Goal: Information Seeking & Learning: Compare options

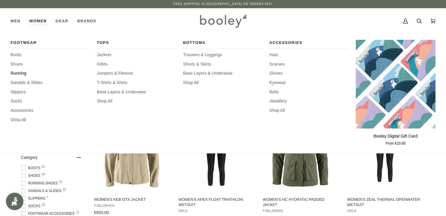
click at [18, 72] on span "Running" at bounding box center [51, 73] width 80 height 6
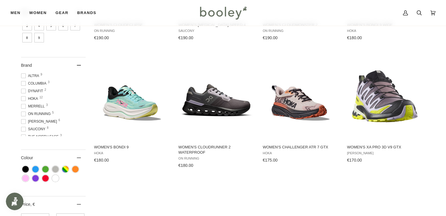
scroll to position [176, 0]
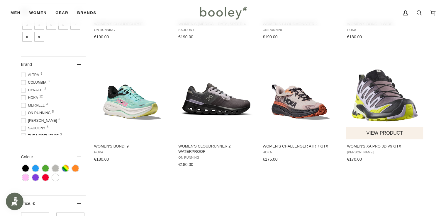
click at [380, 133] on button "View product" at bounding box center [384, 133] width 77 height 13
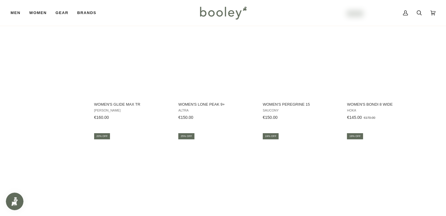
scroll to position [469, 0]
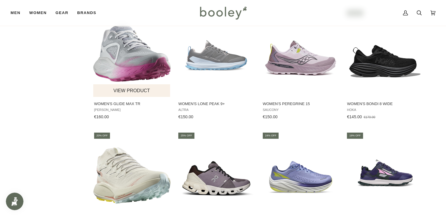
click at [134, 88] on button "View product" at bounding box center [131, 90] width 77 height 13
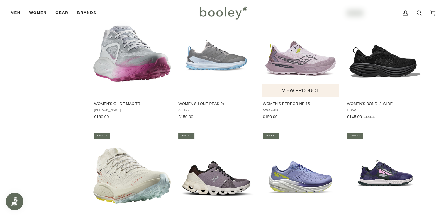
click at [310, 60] on img "Women's Peregrine 15" at bounding box center [301, 53] width 78 height 78
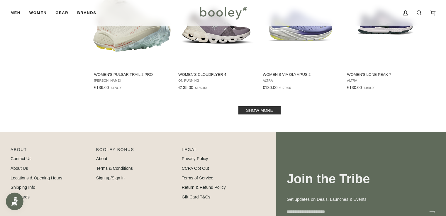
scroll to position [621, 0]
click at [277, 111] on link "Show more" at bounding box center [259, 110] width 42 height 8
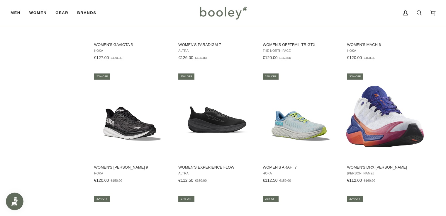
scroll to position [774, 0]
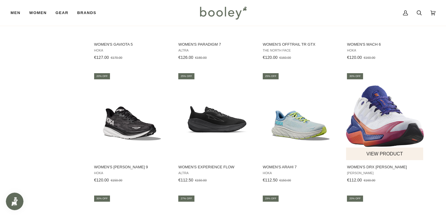
click at [389, 120] on img "Women's Drx Bliss" at bounding box center [385, 117] width 78 height 78
click at [367, 168] on span "Women's Drx Bliss" at bounding box center [385, 167] width 76 height 5
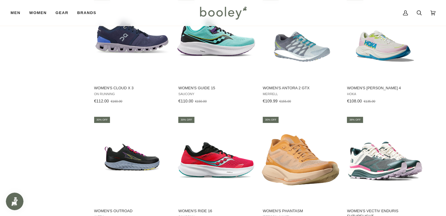
scroll to position [979, 0]
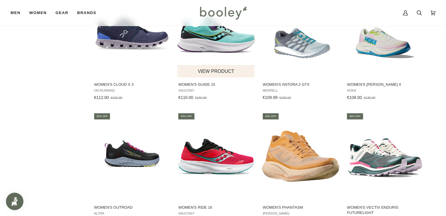
click at [198, 42] on img "Women's Guide 15" at bounding box center [216, 34] width 78 height 78
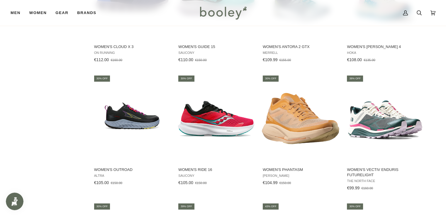
scroll to position [1047, 0]
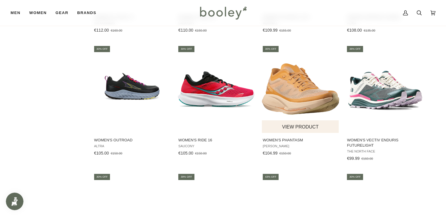
click at [314, 91] on img "Women's Phantasm" at bounding box center [301, 89] width 78 height 78
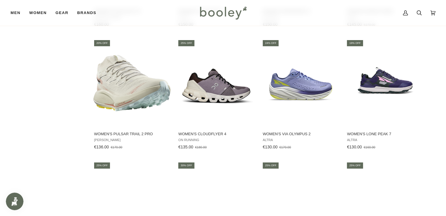
scroll to position [560, 0]
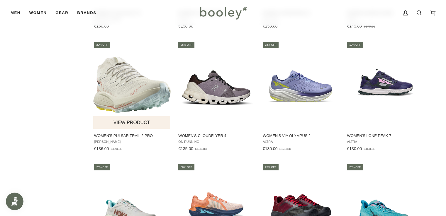
click at [128, 79] on img "Women's Pulsar Trail 2 Pro" at bounding box center [132, 85] width 78 height 78
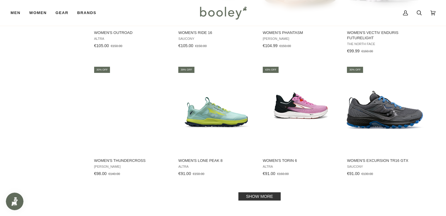
scroll to position [1159, 0]
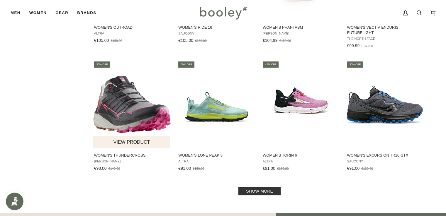
click at [132, 112] on img "Women's Thundercross" at bounding box center [132, 105] width 78 height 78
click at [262, 192] on link "Show more" at bounding box center [259, 191] width 42 height 8
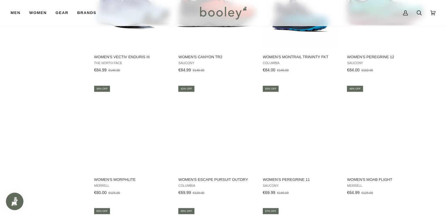
scroll to position [1385, 0]
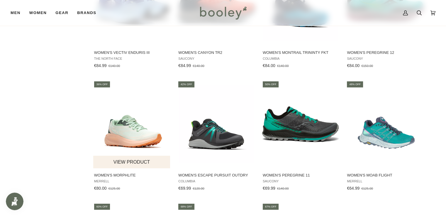
click at [141, 141] on img "Women's Morphlite" at bounding box center [132, 125] width 78 height 78
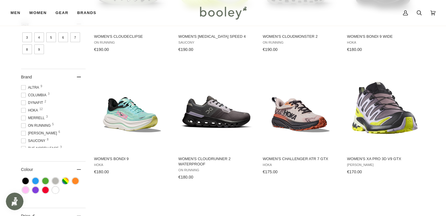
scroll to position [165, 0]
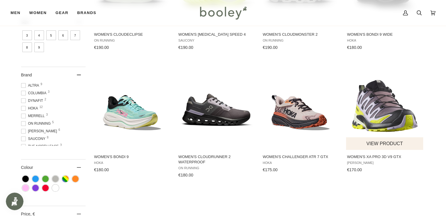
click at [394, 110] on img "Women's XA Pro 3D V9 GTX" at bounding box center [385, 106] width 78 height 78
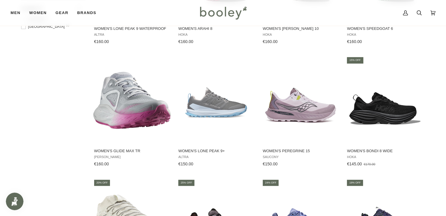
scroll to position [430, 0]
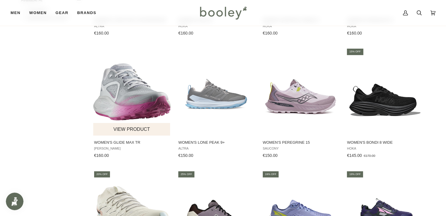
click at [148, 102] on img "Women's Glide Max TR" at bounding box center [132, 92] width 78 height 78
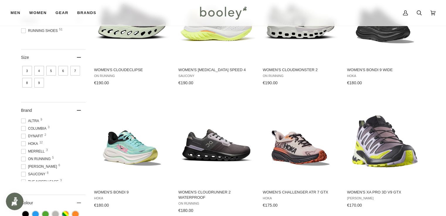
scroll to position [100, 0]
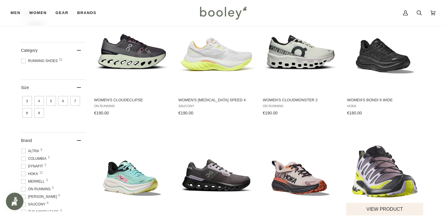
click at [388, 184] on img "Women's XA Pro 3D V9 GTX" at bounding box center [385, 172] width 78 height 78
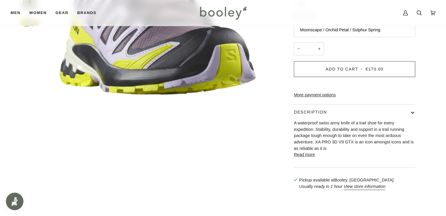
scroll to position [141, 0]
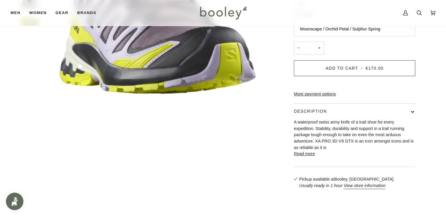
click at [301, 157] on button "Read more" at bounding box center [304, 154] width 21 height 6
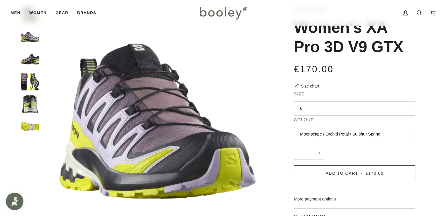
scroll to position [35, 0]
click at [30, 61] on img "Salomon Women's XA Pro 3D V9 GTX Moonscape / Orchid Petal / Sulphur Spring- Boo…" at bounding box center [30, 60] width 18 height 18
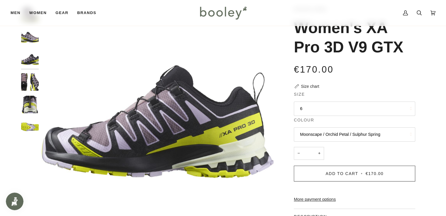
click at [26, 82] on img "Salomon Women's XA Pro 3D V9 GTX Moonscape / Orchid Petal / Sulphur Spring- Boo…" at bounding box center [30, 82] width 18 height 18
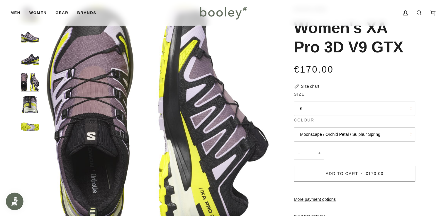
click at [29, 98] on img "Salomon Women's XA Pro 3D V9 GTX Moonscape / Orchid Petal / Sulphur Spring- Boo…" at bounding box center [30, 105] width 18 height 18
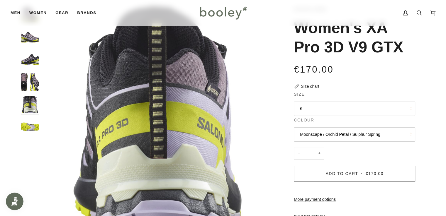
click at [28, 128] on img "Salomon Women's XA Pro 3D V9 GTX Moonscape / Orchid Petal / Sulphur Spring- Boo…" at bounding box center [30, 127] width 18 height 18
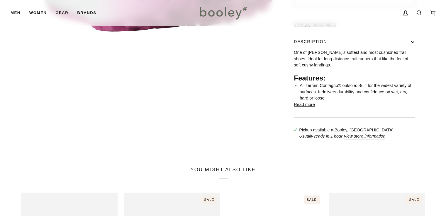
scroll to position [211, 0]
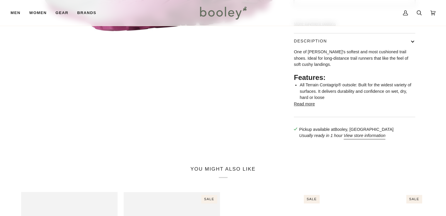
click at [301, 108] on button "Read more" at bounding box center [304, 104] width 21 height 6
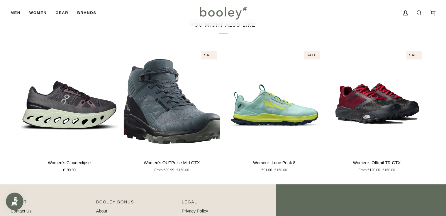
scroll to position [481, 0]
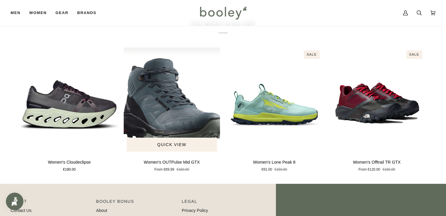
click at [193, 132] on img "Women's OUTPulse Mid GTX" at bounding box center [171, 100] width 97 height 107
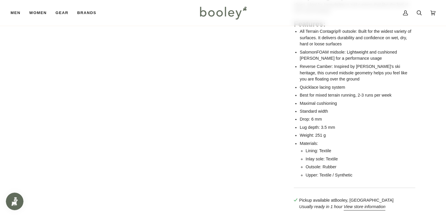
scroll to position [259, 0]
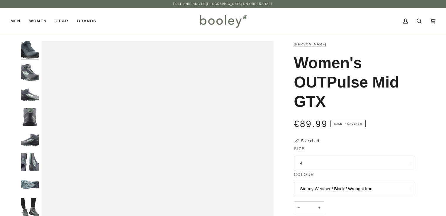
click at [321, 167] on button "4" at bounding box center [354, 163] width 121 height 14
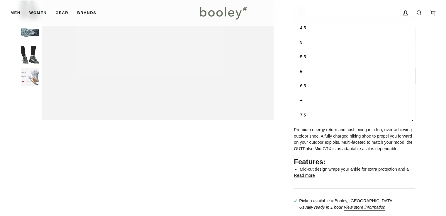
scroll to position [14, 0]
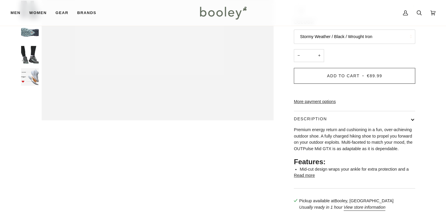
click at [305, 179] on button "Read more" at bounding box center [304, 176] width 21 height 6
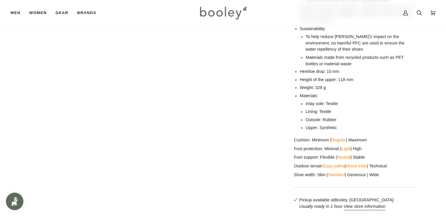
scroll to position [577, 0]
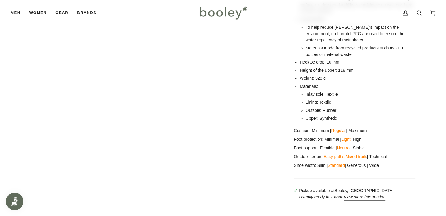
drag, startPoint x: 448, startPoint y: 65, endPoint x: 447, endPoint y: 123, distance: 58.4
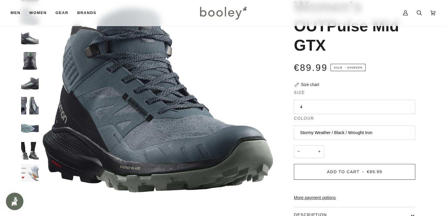
scroll to position [59, 0]
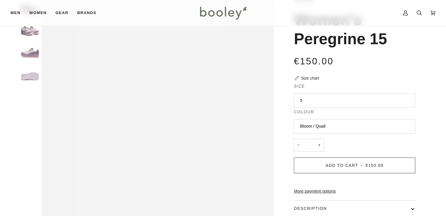
scroll to position [50, 0]
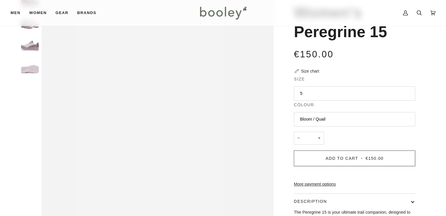
click at [402, 97] on button "5" at bounding box center [354, 93] width 121 height 14
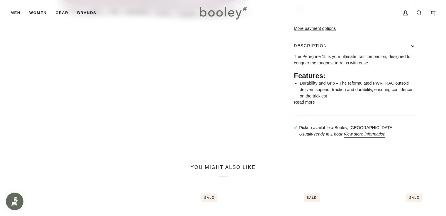
scroll to position [208, 0]
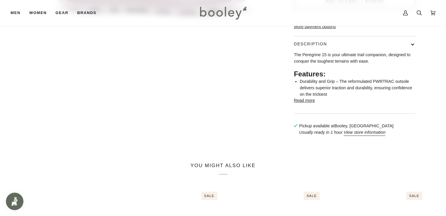
click at [310, 104] on button "Read more" at bounding box center [304, 101] width 21 height 6
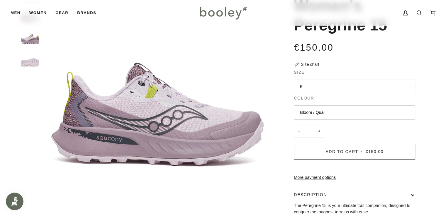
scroll to position [55, 0]
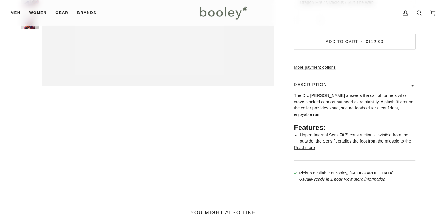
scroll to position [188, 0]
click at [305, 144] on button "Read more" at bounding box center [304, 147] width 21 height 6
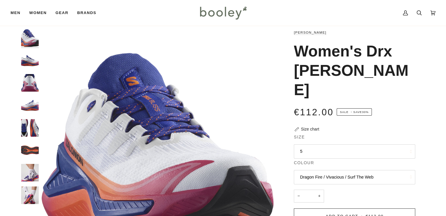
scroll to position [0, 0]
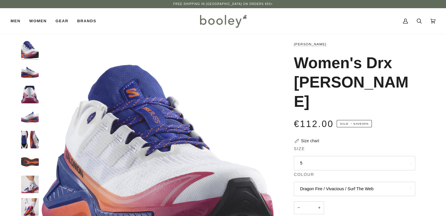
click at [28, 73] on img "Salomon Women's Drx Bliss Dragon Fire / Vivacious / Surf The Web - Booley Galway" at bounding box center [30, 73] width 18 height 18
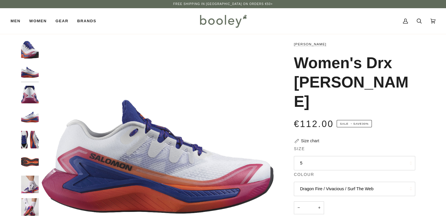
click at [403, 156] on button "5" at bounding box center [354, 163] width 121 height 14
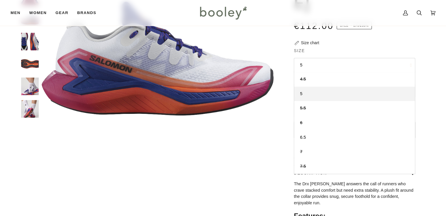
scroll to position [99, 0]
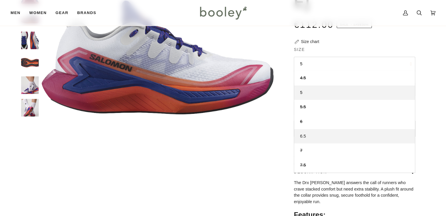
click at [306, 129] on link "6.5" at bounding box center [354, 136] width 121 height 15
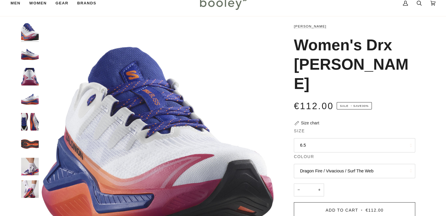
scroll to position [23, 0]
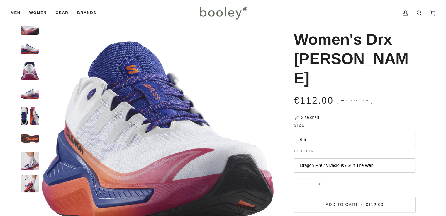
click at [35, 91] on img "Salomon Women's Drx Bliss Dragon Fire / Vivacious / Surf The Web - Booley Galway" at bounding box center [30, 94] width 18 height 18
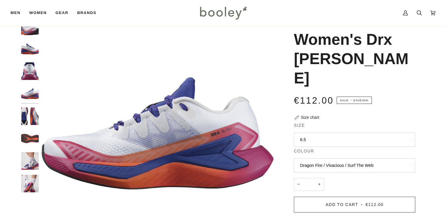
click at [28, 67] on img "Salomon Women's Drx Bliss Dragon Fire / Vivacious / Surf The Web - Booley Galway" at bounding box center [30, 71] width 18 height 18
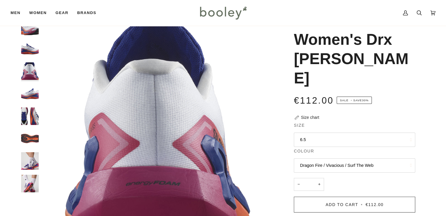
click at [28, 137] on img "Salomon Women's Drx Bliss Dragon Fire / Vivacious / Surf The Web - Booley Galway" at bounding box center [30, 139] width 18 height 18
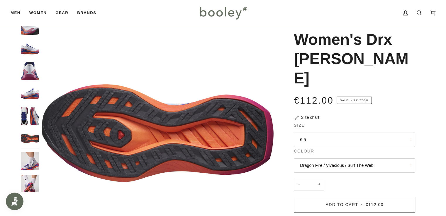
scroll to position [0, 0]
click at [30, 159] on img "Salomon Women's Drx Bliss Dragon Fire / Vivacious / Surf The Web - Booley Galway" at bounding box center [30, 161] width 18 height 18
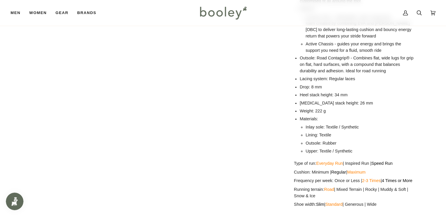
scroll to position [344, 0]
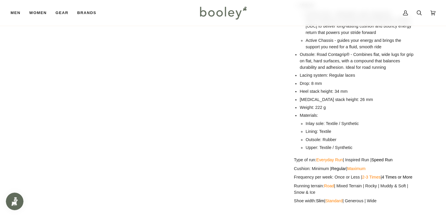
click at [272, 40] on div "Zoom" at bounding box center [223, 9] width 404 height 624
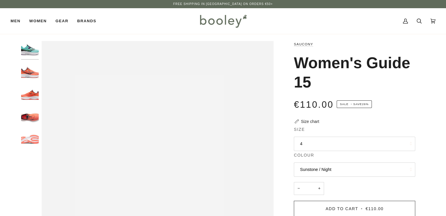
click at [399, 142] on button "4" at bounding box center [354, 144] width 121 height 14
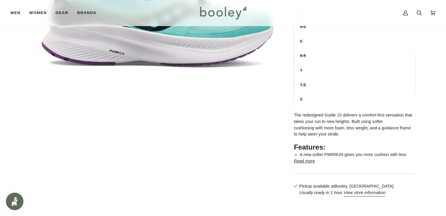
scroll to position [148, 0]
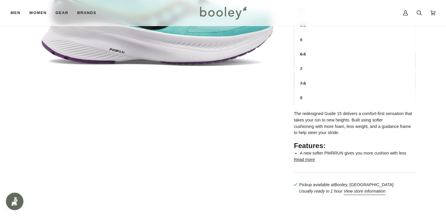
drag, startPoint x: 447, startPoint y: 54, endPoint x: 450, endPoint y: 98, distance: 43.5
click at [446, 98] on html "Skip to content Free Shipping in Ireland on Orders €50+ Free Shipping in Irelan…" at bounding box center [223, 207] width 446 height 711
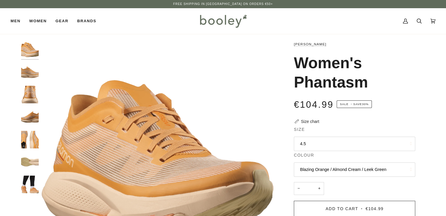
click at [387, 145] on button "4.5" at bounding box center [354, 144] width 121 height 14
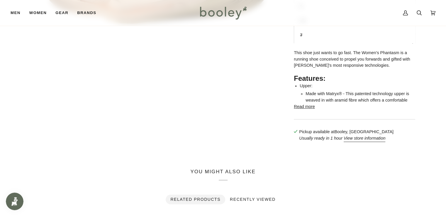
scroll to position [214, 0]
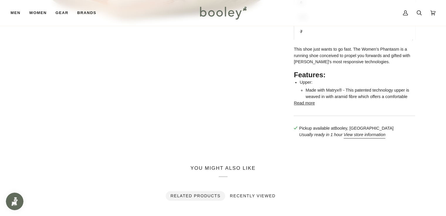
drag, startPoint x: 448, startPoint y: 58, endPoint x: 450, endPoint y: 118, distance: 60.4
click at [446, 118] on html "Skip to content Free Shipping in [GEOGRAPHIC_DATA] on Orders €50+ Free Shipping…" at bounding box center [223, 146] width 446 height 720
click at [310, 107] on button "Read more" at bounding box center [304, 103] width 21 height 6
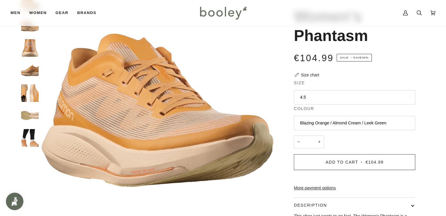
scroll to position [39, 0]
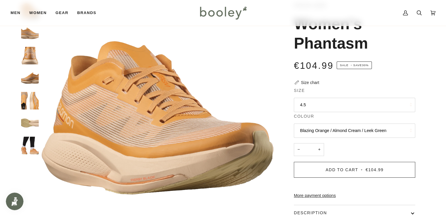
click at [31, 150] on img "Salomon Women's Phantasm Blazing Orange / Almond Cream / Leek Green - Booley Ga…" at bounding box center [30, 146] width 18 height 18
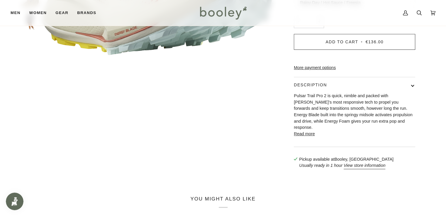
scroll to position [219, 0]
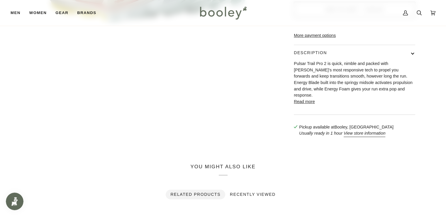
click at [300, 105] on button "Read more" at bounding box center [304, 102] width 21 height 6
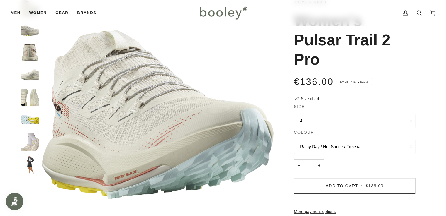
scroll to position [39, 0]
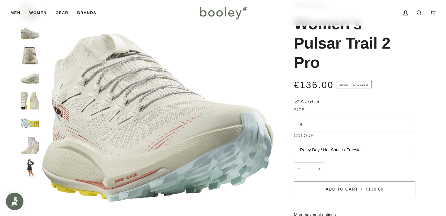
click at [394, 129] on button "4" at bounding box center [354, 124] width 121 height 14
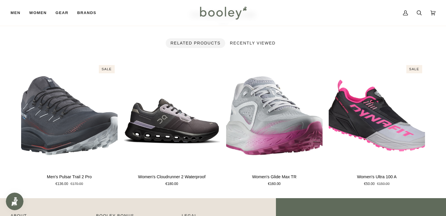
scroll to position [590, 0]
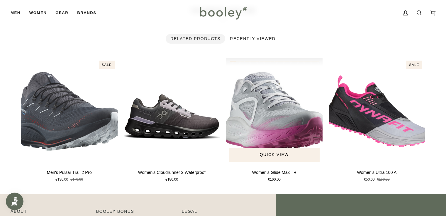
click at [273, 129] on img "Women's Glide Max TR" at bounding box center [274, 111] width 97 height 107
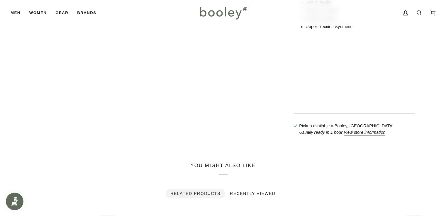
scroll to position [373, 0]
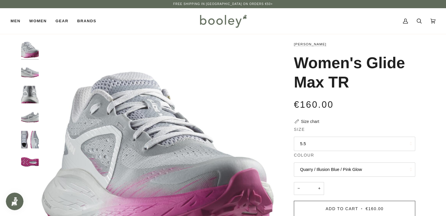
click at [377, 146] on button "5.5" at bounding box center [354, 144] width 121 height 14
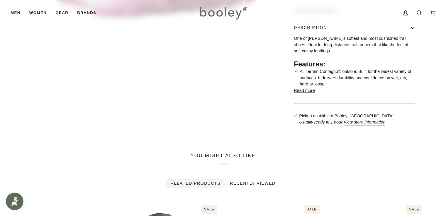
scroll to position [227, 0]
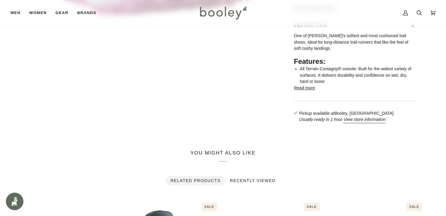
click at [306, 91] on button "Read more" at bounding box center [304, 88] width 21 height 6
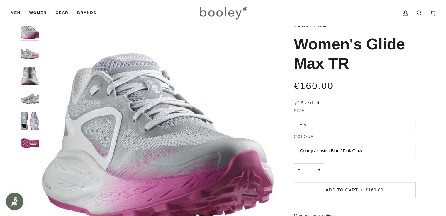
scroll to position [7, 0]
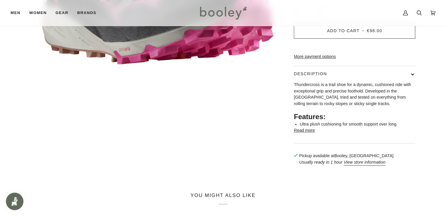
scroll to position [183, 0]
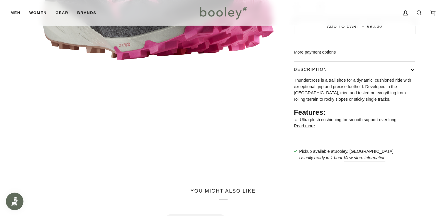
drag, startPoint x: 448, startPoint y: 57, endPoint x: 447, endPoint y: 109, distance: 52.2
click at [446, 109] on html "Skip to content Free Shipping in [GEOGRAPHIC_DATA] on Orders €50+ Free Shipping…" at bounding box center [223, 173] width 446 height 712
click at [311, 130] on button "Read more" at bounding box center [304, 126] width 21 height 6
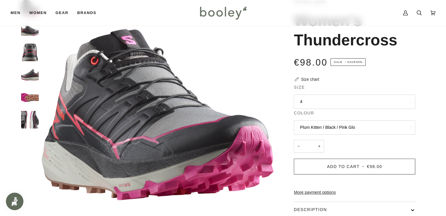
scroll to position [0, 0]
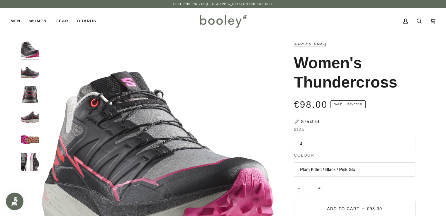
click at [317, 83] on h1 "Women's Thundercross" at bounding box center [352, 72] width 117 height 39
click at [28, 93] on img "Salomon Women's Thundercross - Booley Galway" at bounding box center [30, 95] width 18 height 18
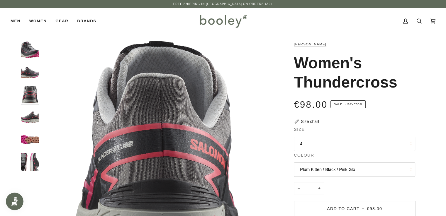
click at [29, 72] on img "Salomon Women's Thundercross - Booley Galway" at bounding box center [30, 73] width 18 height 18
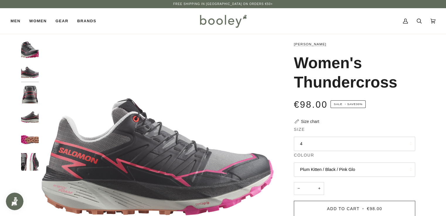
click at [35, 140] on img "Salomon Women's Thundercross - Booley Galway" at bounding box center [30, 140] width 18 height 18
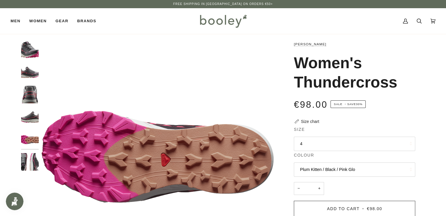
click at [377, 136] on fieldset "Size 4 4 4.5 5 5.5 6" at bounding box center [354, 140] width 121 height 26
click at [378, 145] on button "4" at bounding box center [354, 144] width 121 height 14
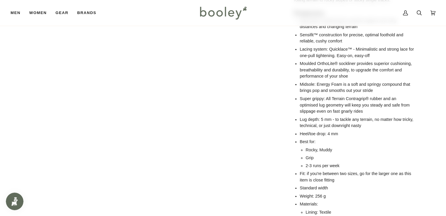
scroll to position [287, 0]
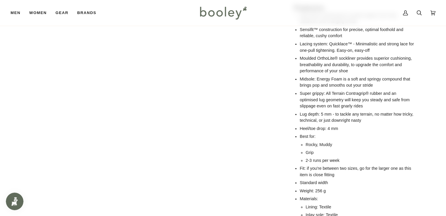
click at [258, 106] on div "Zoom Zoom" at bounding box center [223, 13] width 404 height 519
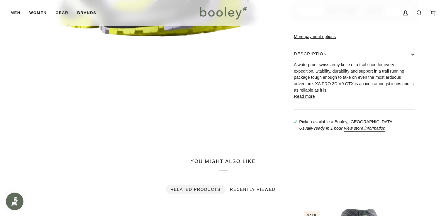
scroll to position [201, 0]
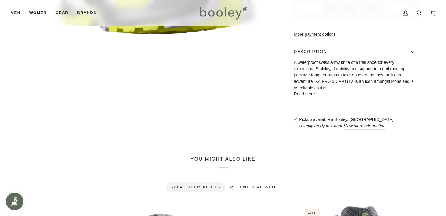
click at [309, 98] on button "Read more" at bounding box center [304, 94] width 21 height 6
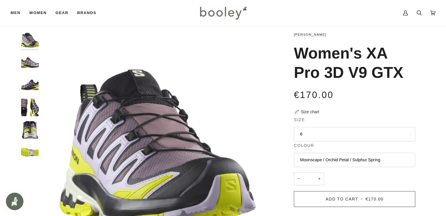
scroll to position [5, 0]
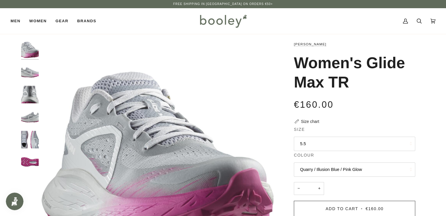
click at [396, 145] on button "5.5" at bounding box center [354, 144] width 121 height 14
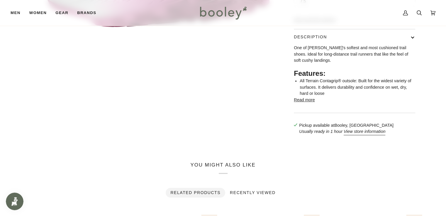
scroll to position [216, 0]
click at [312, 103] on button "Read more" at bounding box center [304, 99] width 21 height 6
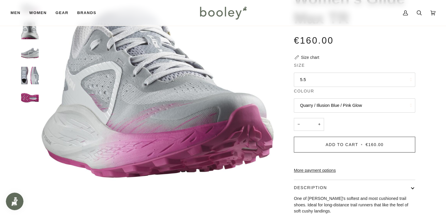
scroll to position [0, 0]
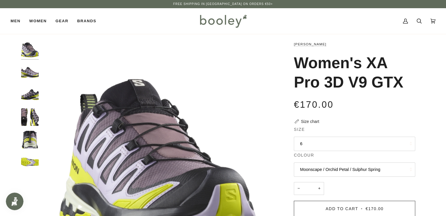
click at [35, 95] on img "Salomon Women's XA Pro 3D V9 GTX Moonscape / Orchid Petal / Sulphur Spring- Boo…" at bounding box center [30, 95] width 18 height 18
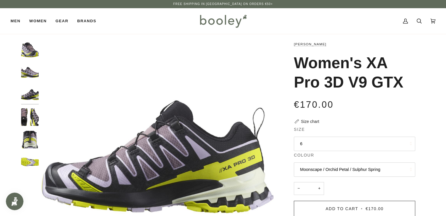
click at [337, 167] on button "Moonscape / Orchid Petal / Sulphur Spring" at bounding box center [354, 170] width 121 height 14
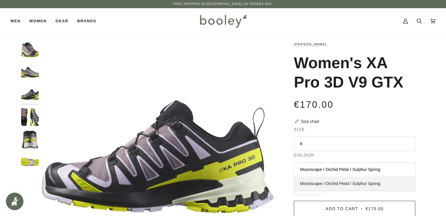
click at [342, 182] on span "Moonscape / Orchid Petal / Sulphur Spring" at bounding box center [340, 183] width 80 height 5
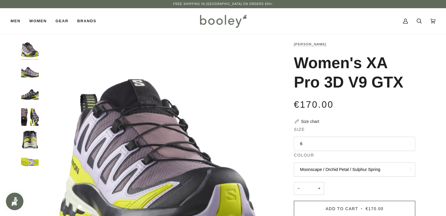
click at [315, 169] on button "Moonscape / Orchid Petal / Sulphur Spring" at bounding box center [354, 170] width 121 height 14
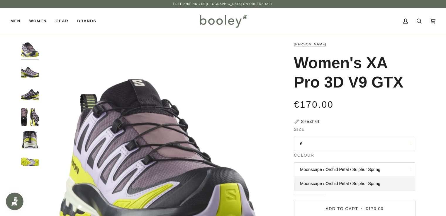
click at [315, 169] on button "Moonscape / Orchid Petal / Sulphur Spring" at bounding box center [354, 170] width 121 height 14
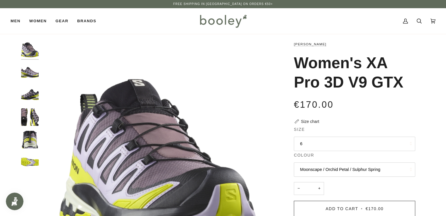
click at [367, 166] on button "Moonscape / Orchid Petal / Sulphur Spring" at bounding box center [354, 170] width 121 height 14
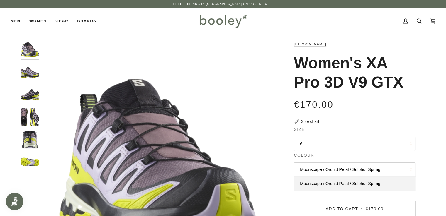
click at [427, 112] on div "Zoom Zoom" at bounding box center [223, 188] width 425 height 295
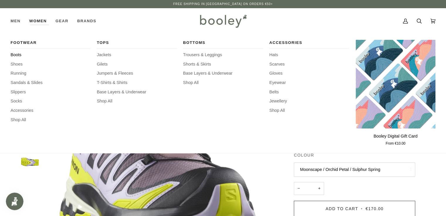
click at [18, 55] on span "Boots" at bounding box center [51, 55] width 80 height 6
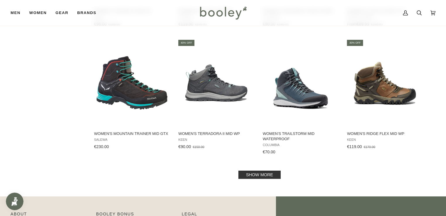
scroll to position [559, 0]
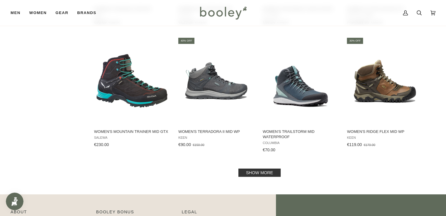
click at [270, 171] on link "Show more" at bounding box center [259, 173] width 42 height 8
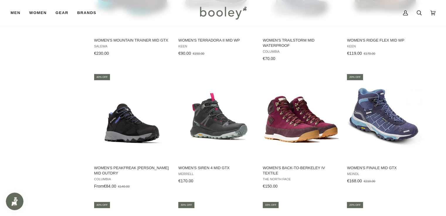
scroll to position [655, 0]
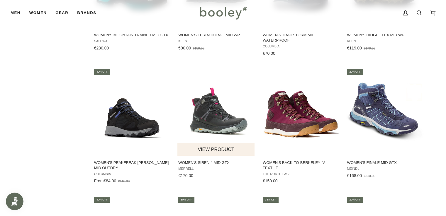
click at [220, 118] on img "Women's Siren 4 Mid GTX" at bounding box center [216, 112] width 78 height 78
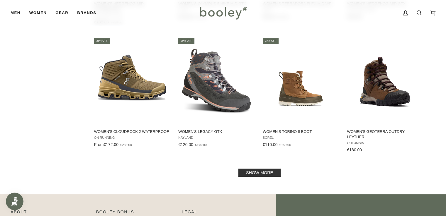
scroll to position [1215, 0]
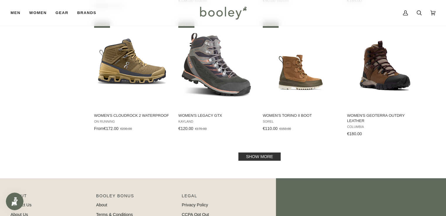
click at [277, 155] on link "Show more" at bounding box center [259, 157] width 42 height 8
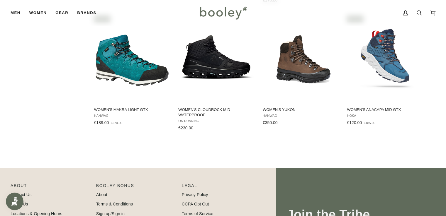
scroll to position [1605, 0]
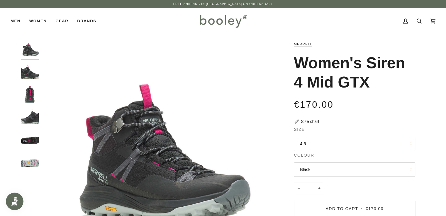
click at [32, 96] on img "Merrell Women's Siren 4 Mid GTX Black - Booley Galway" at bounding box center [30, 95] width 18 height 18
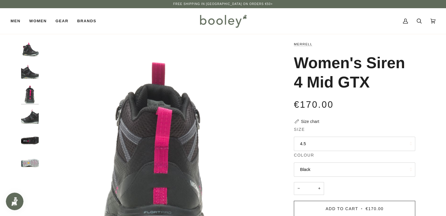
click at [33, 118] on img "Merrell Women's Siren 4 Mid GTX Black - Booley Galway" at bounding box center [30, 117] width 18 height 18
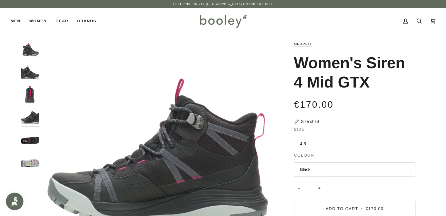
click at [33, 139] on img "Merrell Women's Siren 4 Mid GTX Black - Booley Galway" at bounding box center [30, 140] width 18 height 18
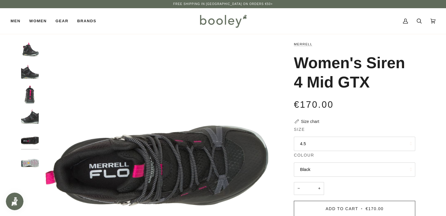
click at [33, 163] on img "Merrell Women's Siren 4 Mid GTX Black - Booley Galway" at bounding box center [30, 162] width 18 height 18
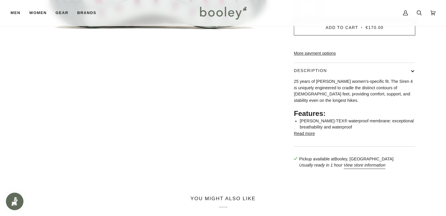
scroll to position [182, 0]
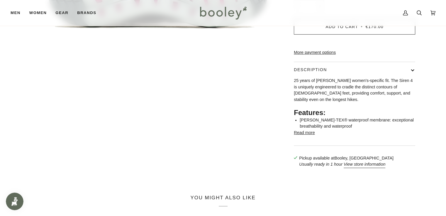
click at [304, 136] on button "Read more" at bounding box center [304, 133] width 21 height 6
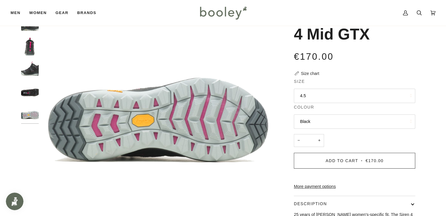
scroll to position [0, 0]
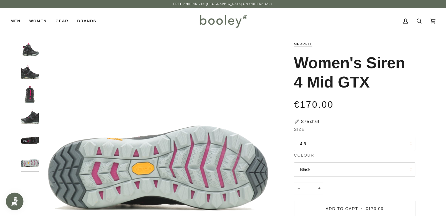
click at [32, 51] on img "Merrell Women's Siren 4 Mid GTX Black - Booley Galway" at bounding box center [30, 50] width 18 height 18
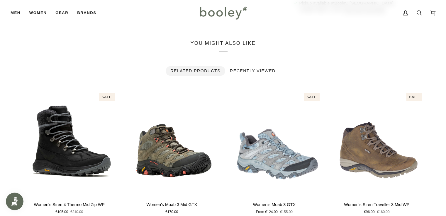
scroll to position [484, 0]
